Goal: Task Accomplishment & Management: Manage account settings

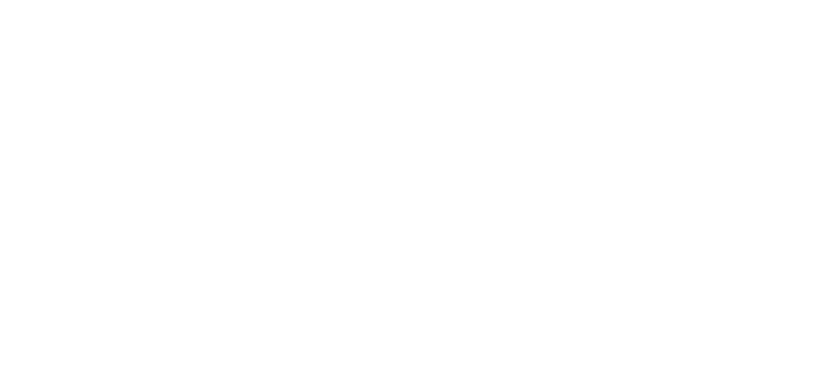
click at [720, 4] on html at bounding box center [419, 2] width 839 height 4
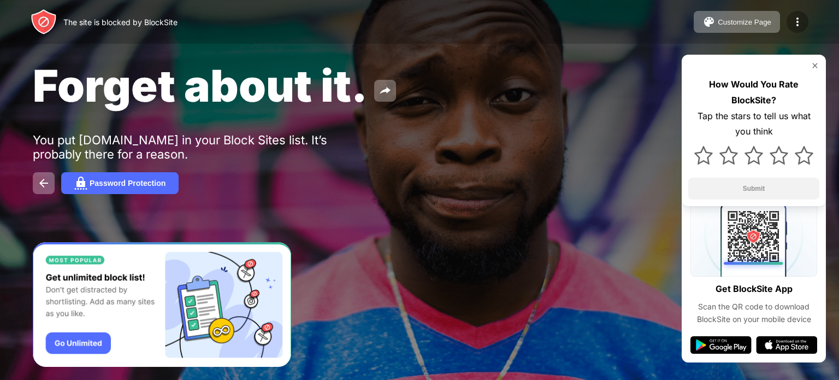
click at [793, 15] on img at bounding box center [797, 21] width 13 height 13
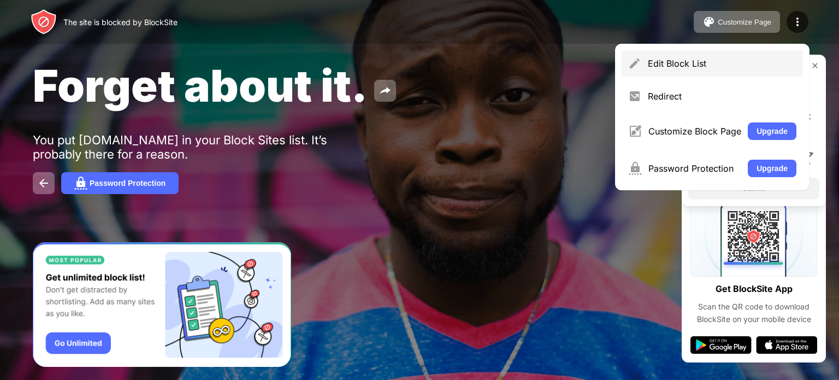
click at [722, 69] on div "Edit Block List" at bounding box center [712, 63] width 181 height 26
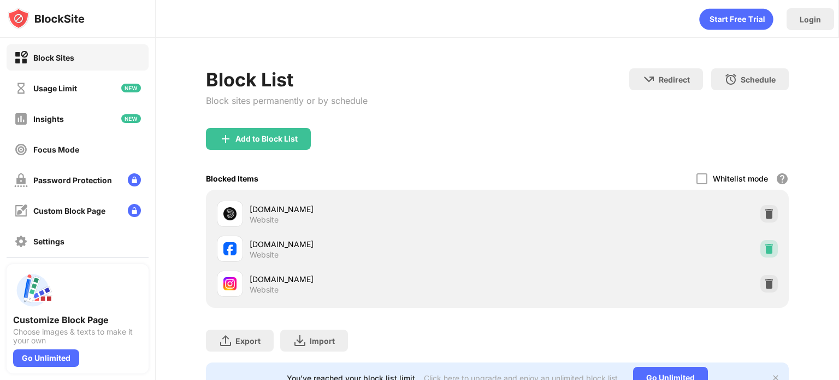
click at [764, 244] on img at bounding box center [769, 248] width 11 height 11
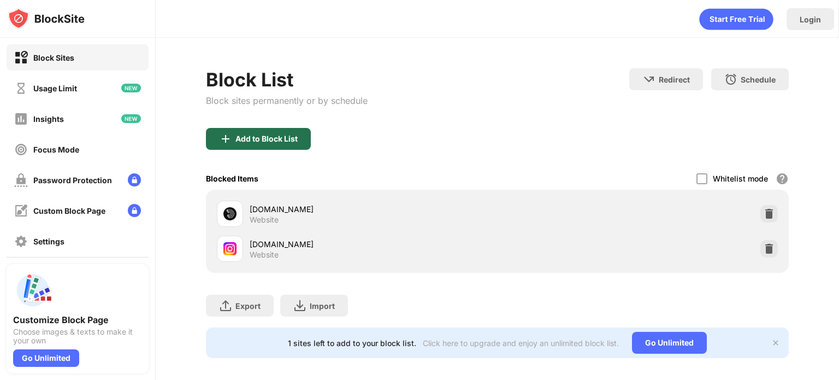
click at [303, 138] on div "Add to Block List" at bounding box center [258, 139] width 105 height 22
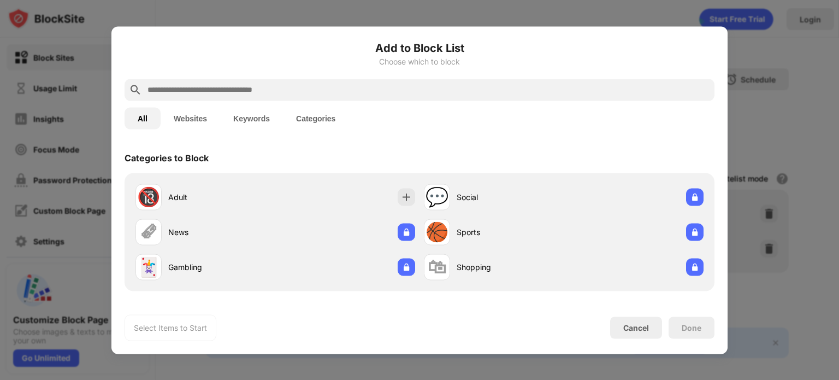
click at [190, 119] on button "Websites" at bounding box center [191, 118] width 60 height 22
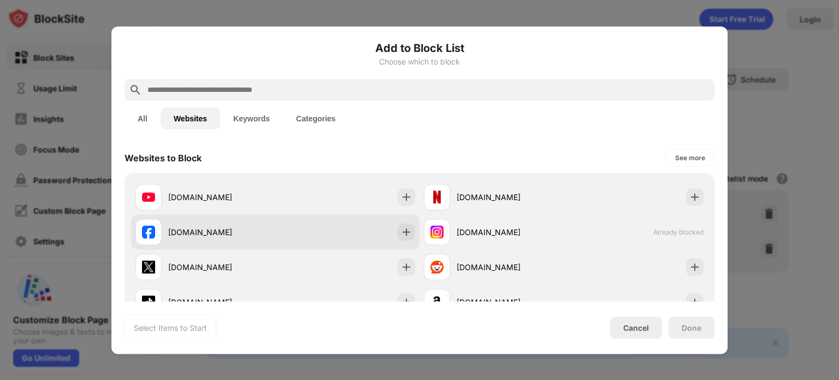
click at [197, 220] on div "[DOMAIN_NAME]" at bounding box center [206, 232] width 140 height 26
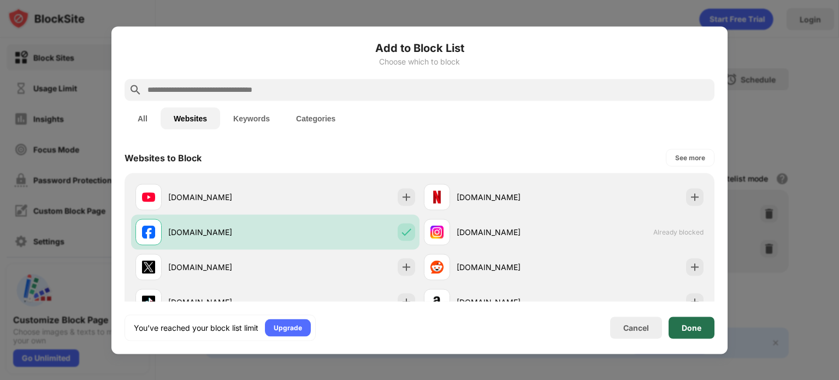
click at [689, 323] on div "Done" at bounding box center [692, 327] width 20 height 9
